Goal: Task Accomplishment & Management: Manage account settings

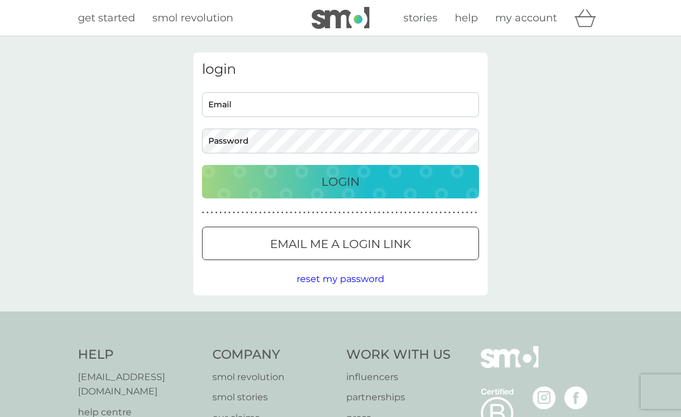
click at [279, 110] on input "Email" at bounding box center [340, 104] width 277 height 25
type input "sezmcgee127@outlook.com"
click at [341, 181] on button "Login" at bounding box center [340, 181] width 277 height 33
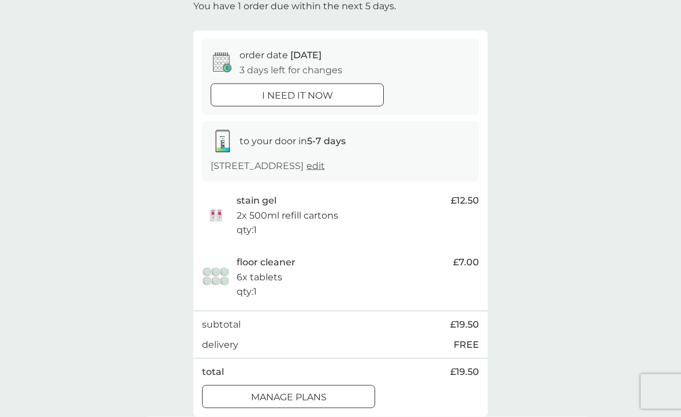
scroll to position [77, 0]
click at [400, 216] on div "stain gel 2x 500ml refill cartons qty : 1" at bounding box center [341, 215] width 208 height 44
click at [333, 399] on button "manage plans" at bounding box center [288, 396] width 173 height 23
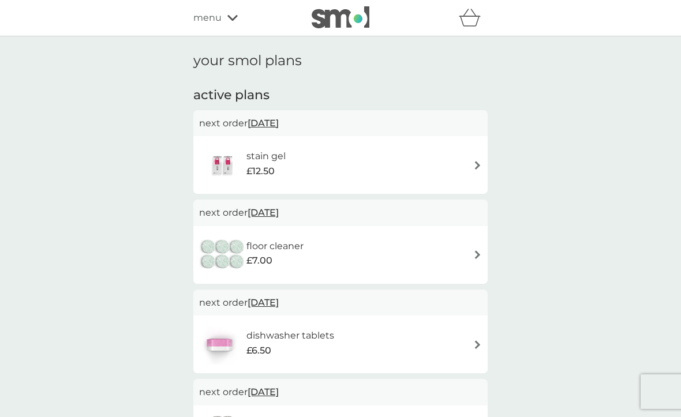
click at [447, 166] on div "stain gel £12.50" at bounding box center [340, 165] width 283 height 40
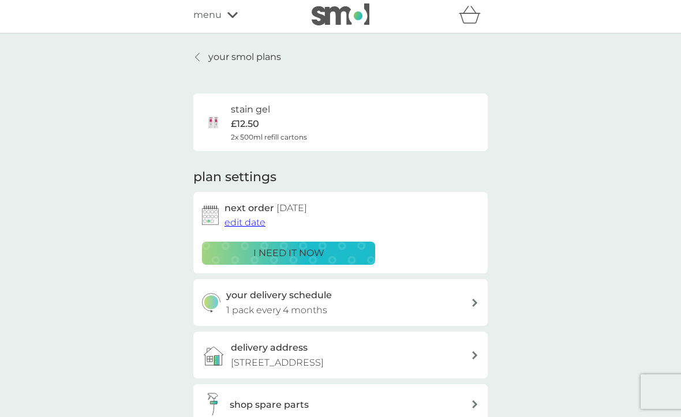
scroll to position [2, 0]
click at [250, 222] on span "edit date" at bounding box center [245, 223] width 41 height 11
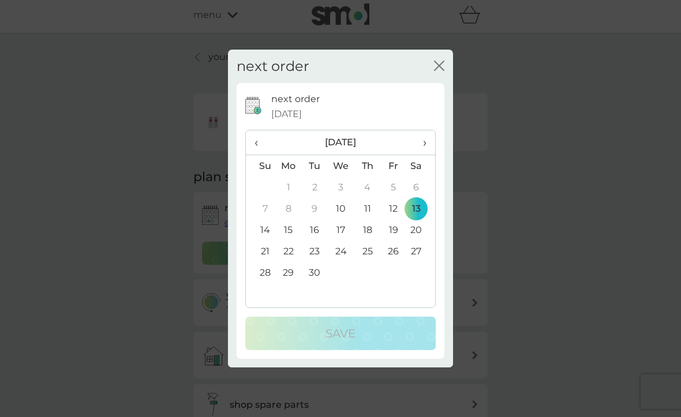
click at [427, 155] on th "›" at bounding box center [420, 142] width 29 height 25
click at [421, 155] on span "›" at bounding box center [421, 142] width 12 height 24
click at [420, 155] on span "›" at bounding box center [421, 142] width 12 height 24
click at [426, 155] on span "›" at bounding box center [421, 142] width 12 height 24
click at [375, 238] on td "15" at bounding box center [367, 229] width 26 height 21
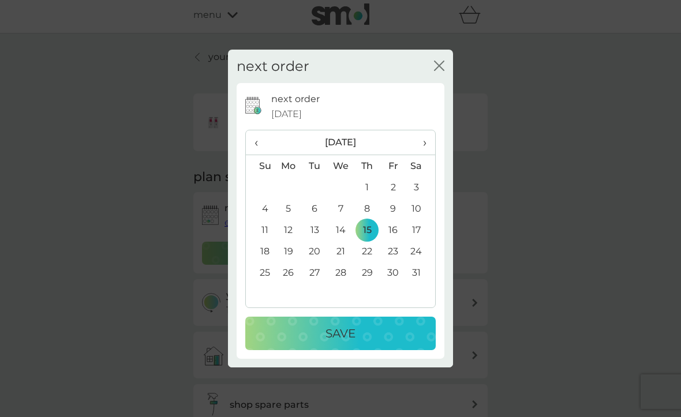
click at [385, 343] on div "Save" at bounding box center [340, 333] width 167 height 18
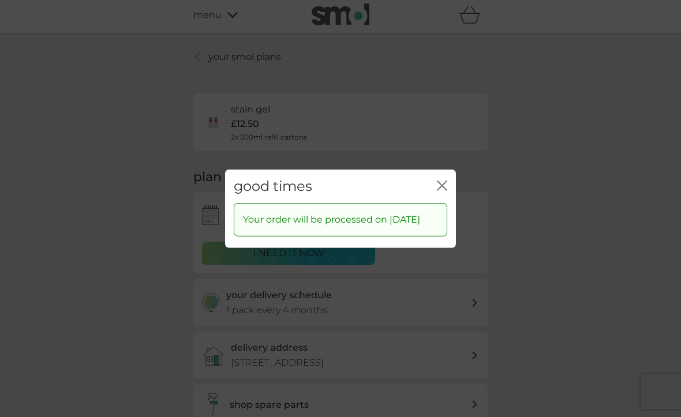
click at [441, 190] on icon "close" at bounding box center [442, 185] width 10 height 10
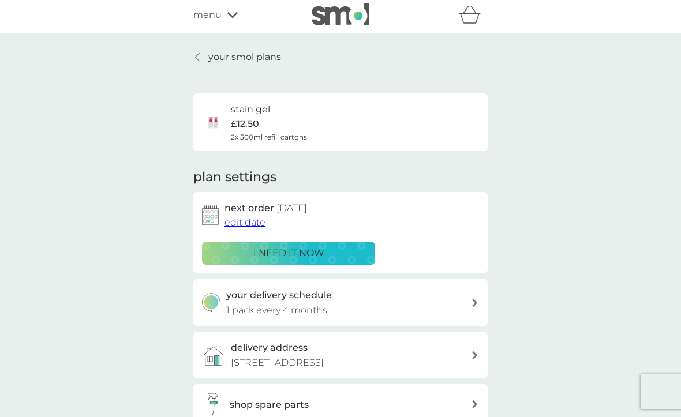
click at [204, 52] on link "your smol plans" at bounding box center [237, 57] width 88 height 15
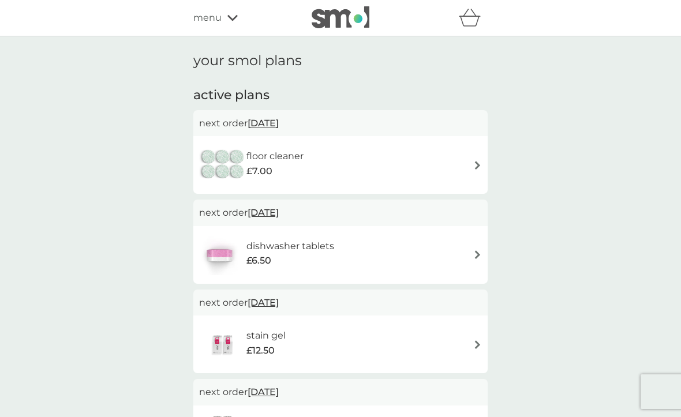
click at [223, 24] on div "menu" at bounding box center [242, 17] width 98 height 15
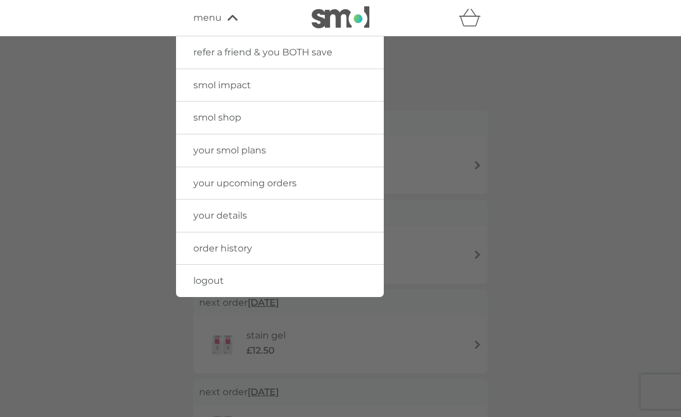
click at [255, 250] on link "order history" at bounding box center [280, 249] width 208 height 32
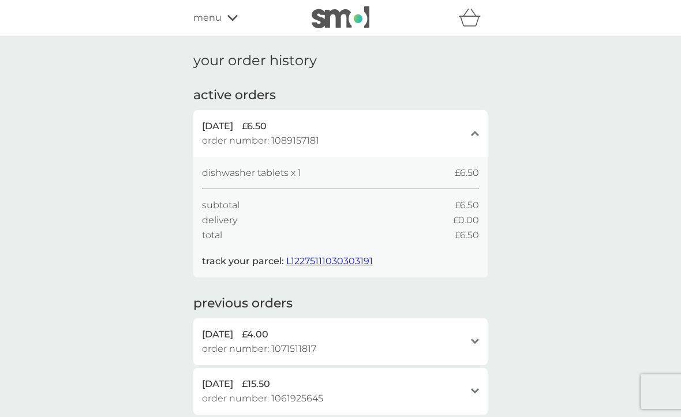
click at [340, 261] on span "L12275111030303191" at bounding box center [329, 261] width 87 height 11
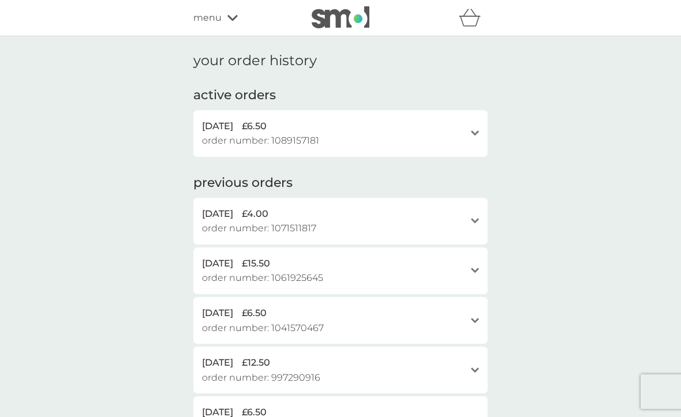
click at [463, 140] on div "[DATE] £6.50 order number: 1089157181" at bounding box center [333, 133] width 263 height 29
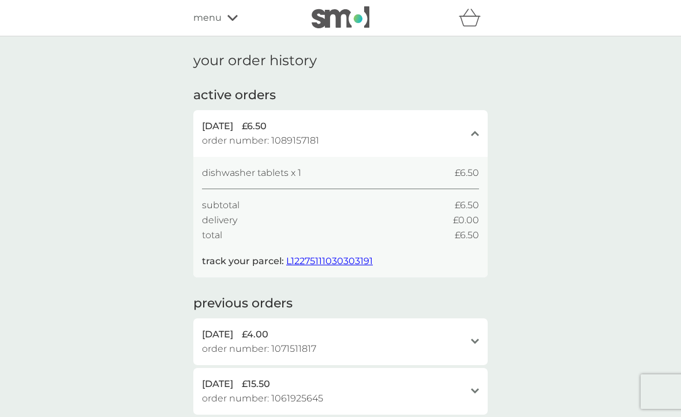
click at [349, 259] on span "L12275111030303191" at bounding box center [329, 261] width 87 height 11
